Goal: Information Seeking & Learning: Learn about a topic

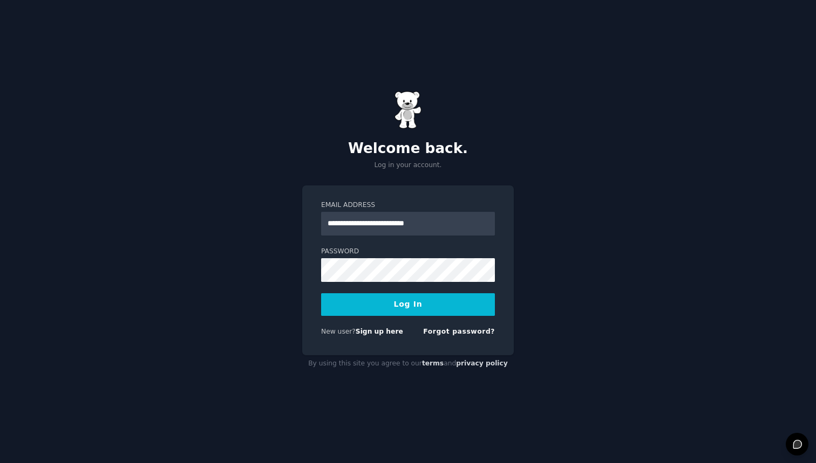
type input "**********"
click at [408, 304] on button "Log In" at bounding box center [408, 305] width 174 height 23
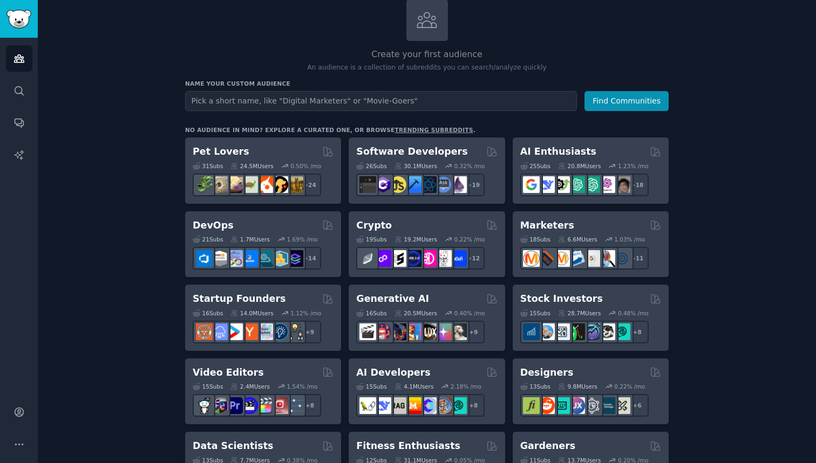
scroll to position [71, 0]
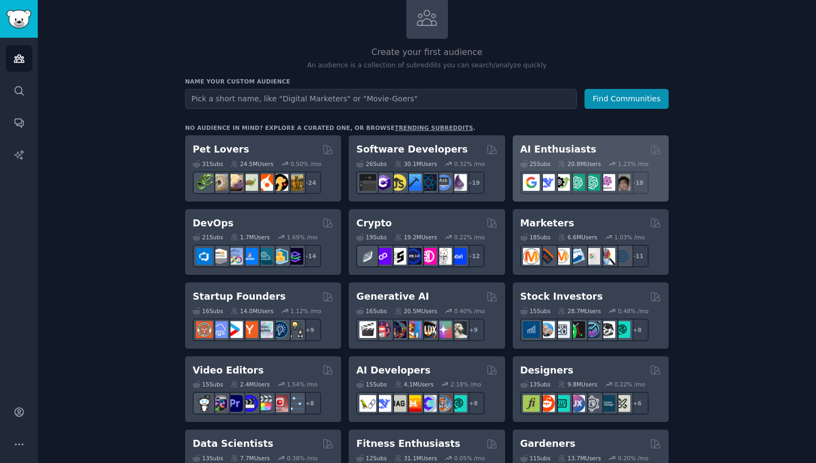
click at [540, 143] on h2 "AI Enthusiasts" at bounding box center [558, 149] width 76 height 13
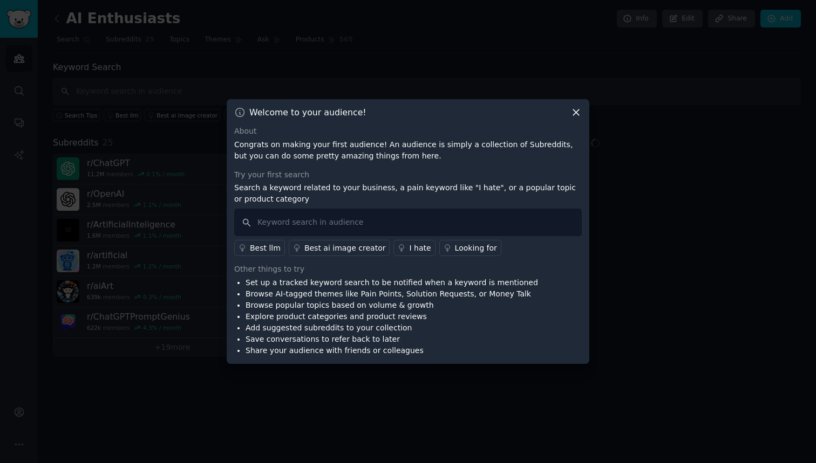
click at [564, 124] on div "Welcome to your audience! About Congrats on making your first audience! An audi…" at bounding box center [408, 231] width 363 height 265
click at [570, 113] on div "Welcome to your audience! About Congrats on making your first audience! An audi…" at bounding box center [408, 231] width 363 height 265
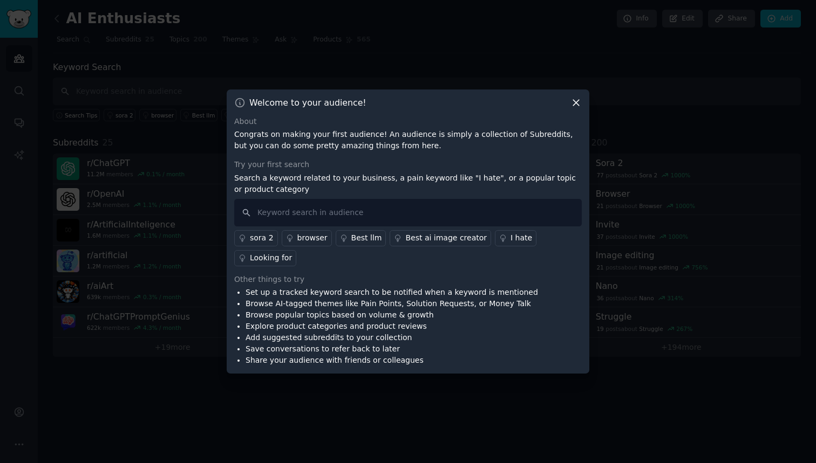
click at [574, 110] on div "Welcome to your audience! About Congrats on making your first audience! An audi…" at bounding box center [408, 232] width 363 height 285
click at [576, 106] on icon at bounding box center [575, 102] width 11 height 11
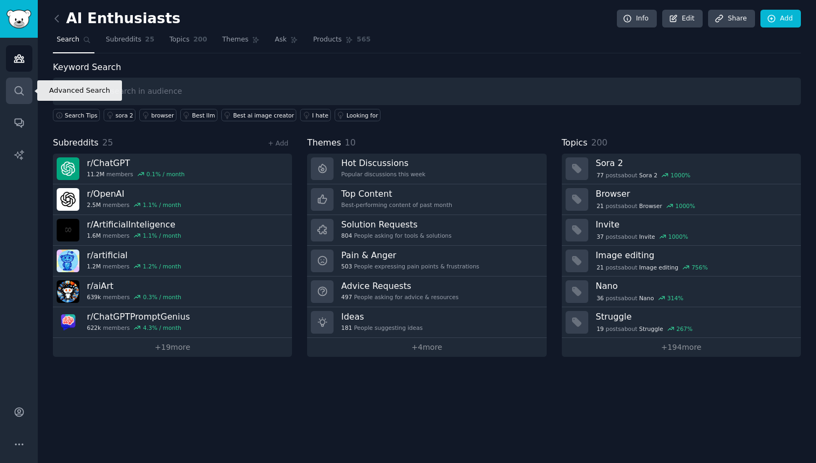
click at [24, 88] on icon "Sidebar" at bounding box center [18, 90] width 11 height 11
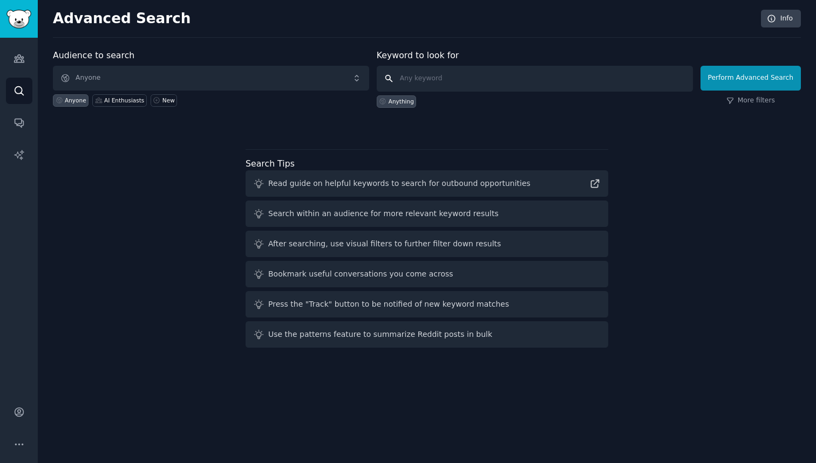
click at [533, 80] on input "text" at bounding box center [535, 79] width 316 height 26
click at [442, 79] on input "text" at bounding box center [535, 79] width 316 height 26
type input "Money tracker"
click at [752, 78] on button "Perform Advanced Search" at bounding box center [750, 78] width 100 height 25
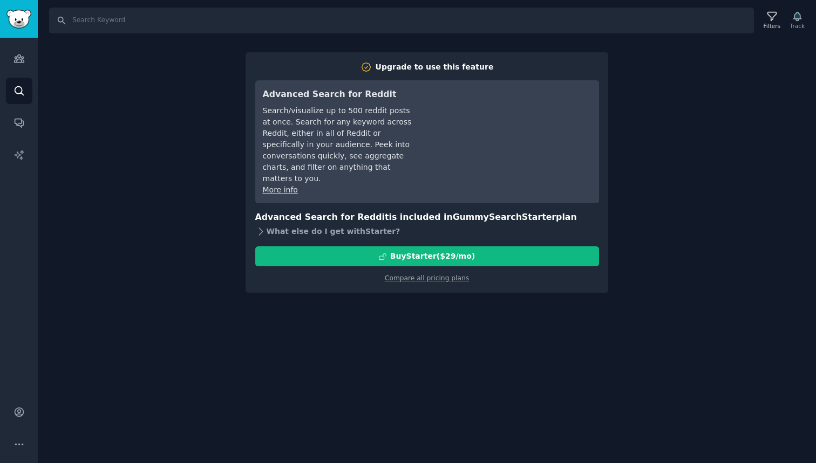
click at [265, 226] on icon at bounding box center [260, 231] width 11 height 11
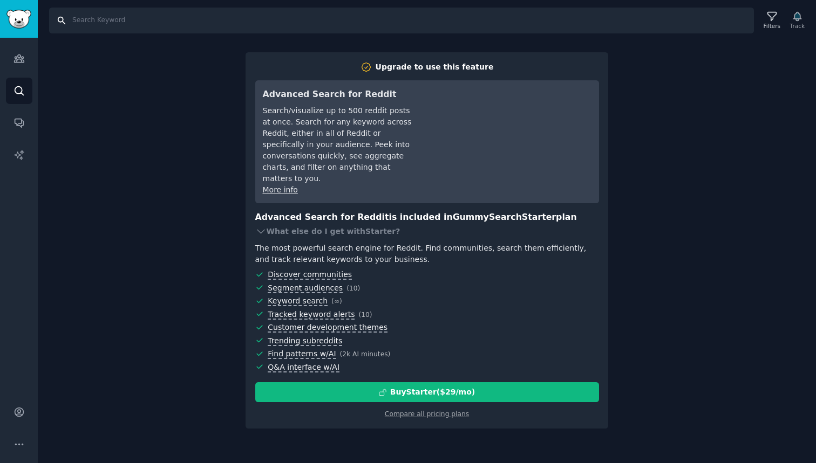
click at [93, 19] on input "Search" at bounding box center [401, 21] width 705 height 26
click at [19, 57] on icon "Sidebar" at bounding box center [19, 59] width 10 height 8
